Goal: Task Accomplishment & Management: Manage account settings

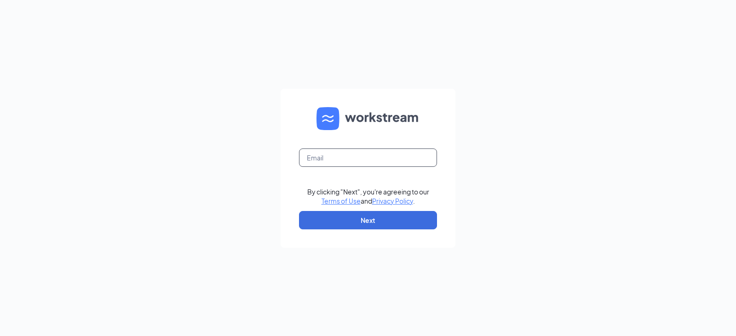
click at [355, 161] on input "text" at bounding box center [368, 158] width 138 height 18
type input "Ben@ProCorps.com"
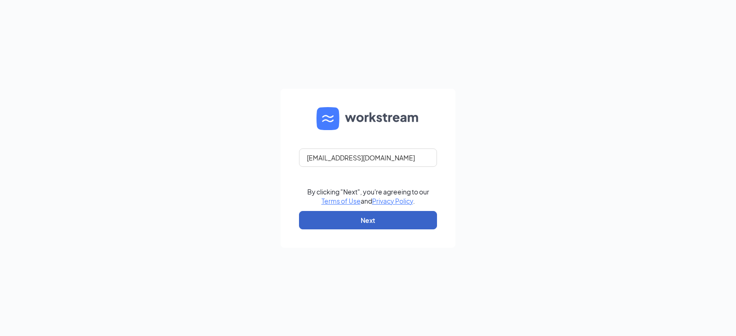
click at [404, 220] on button "Next" at bounding box center [368, 220] width 138 height 18
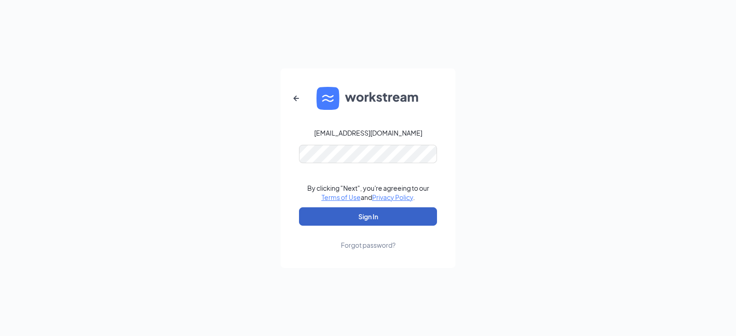
click at [382, 221] on button "Sign In" at bounding box center [368, 217] width 138 height 18
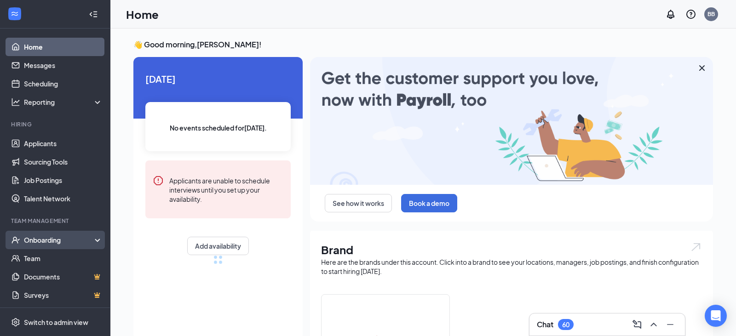
click at [47, 237] on div "Onboarding" at bounding box center [59, 240] width 71 height 9
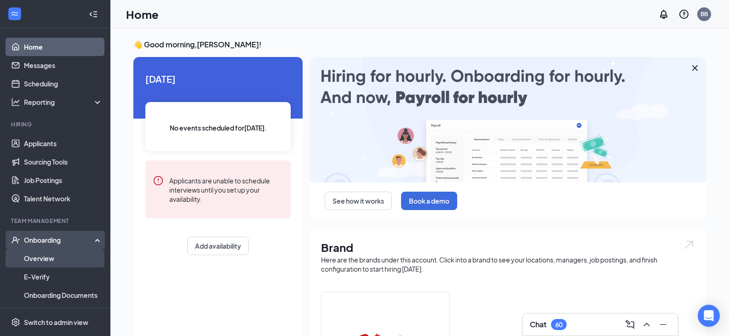
click at [43, 260] on link "Overview" at bounding box center [63, 258] width 79 height 18
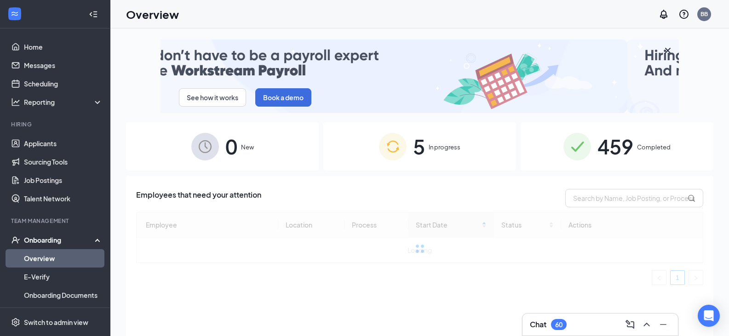
click at [637, 156] on div "459 Completed" at bounding box center [617, 146] width 193 height 48
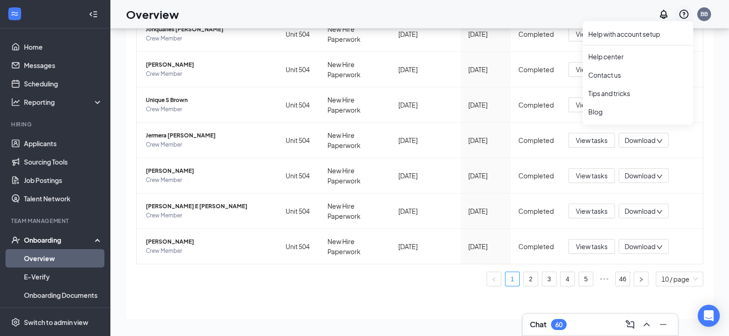
scroll to position [41, 0]
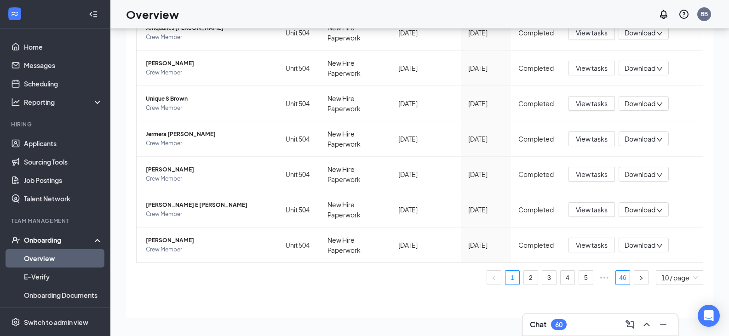
click at [616, 279] on link "46" at bounding box center [623, 278] width 14 height 14
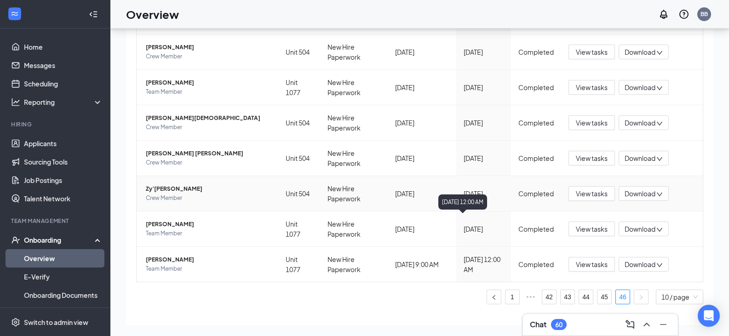
scroll to position [262, 0]
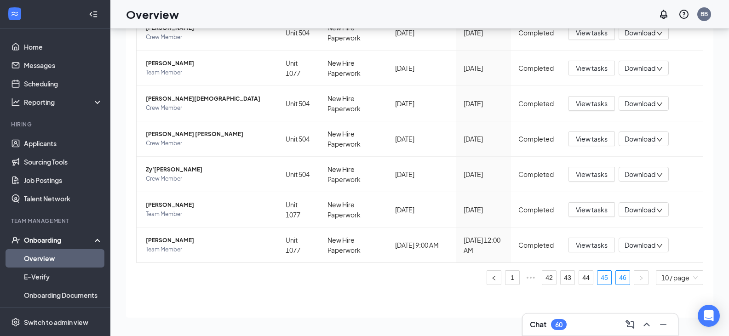
click at [601, 282] on link "45" at bounding box center [605, 278] width 14 height 14
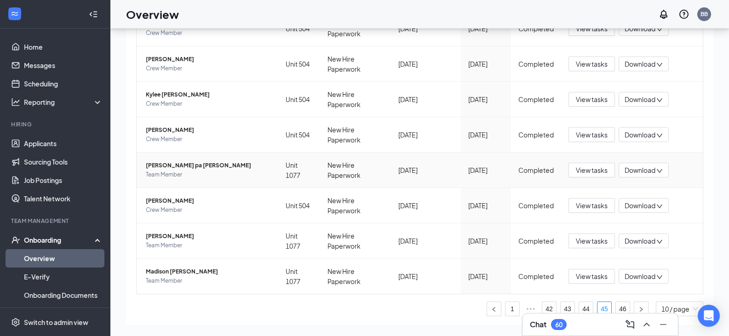
scroll to position [298, 0]
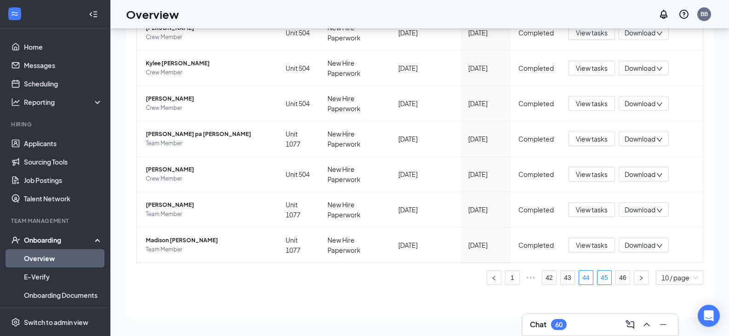
click at [581, 278] on link "44" at bounding box center [586, 278] width 14 height 14
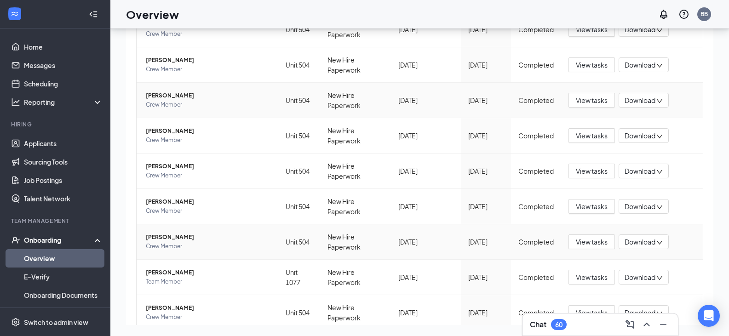
scroll to position [298, 0]
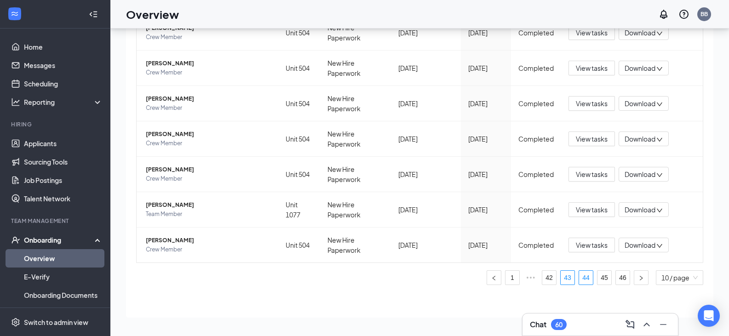
click at [562, 283] on link "43" at bounding box center [568, 278] width 14 height 14
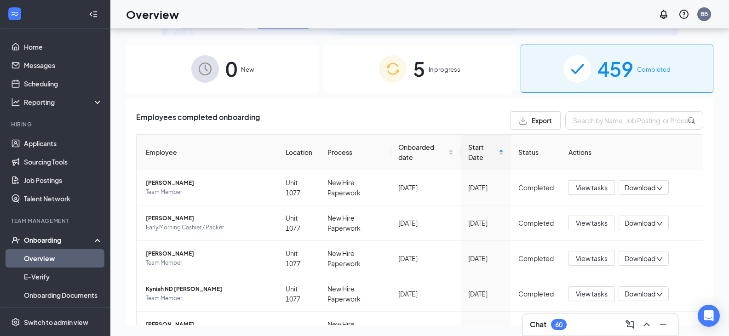
scroll to position [22, 0]
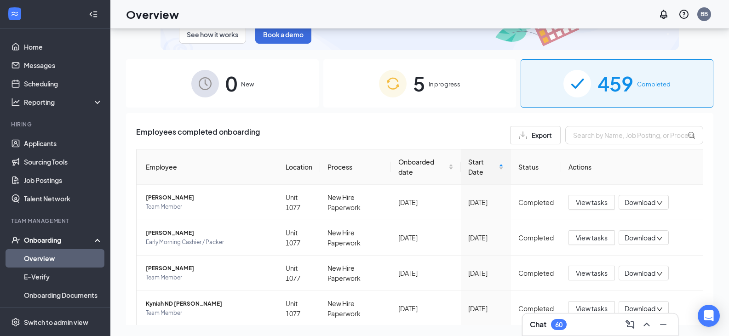
click at [421, 81] on span "5" at bounding box center [419, 84] width 12 height 32
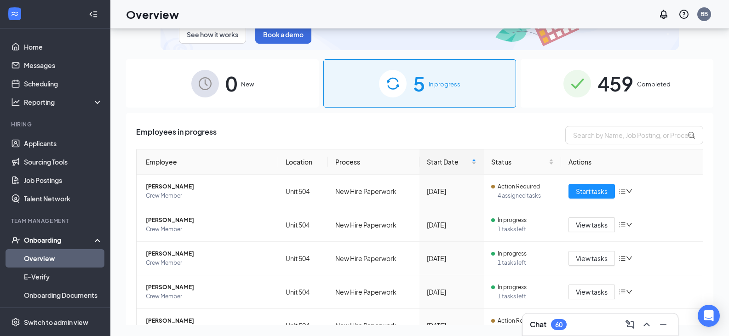
scroll to position [68, 0]
